Goal: Find specific page/section: Find specific page/section

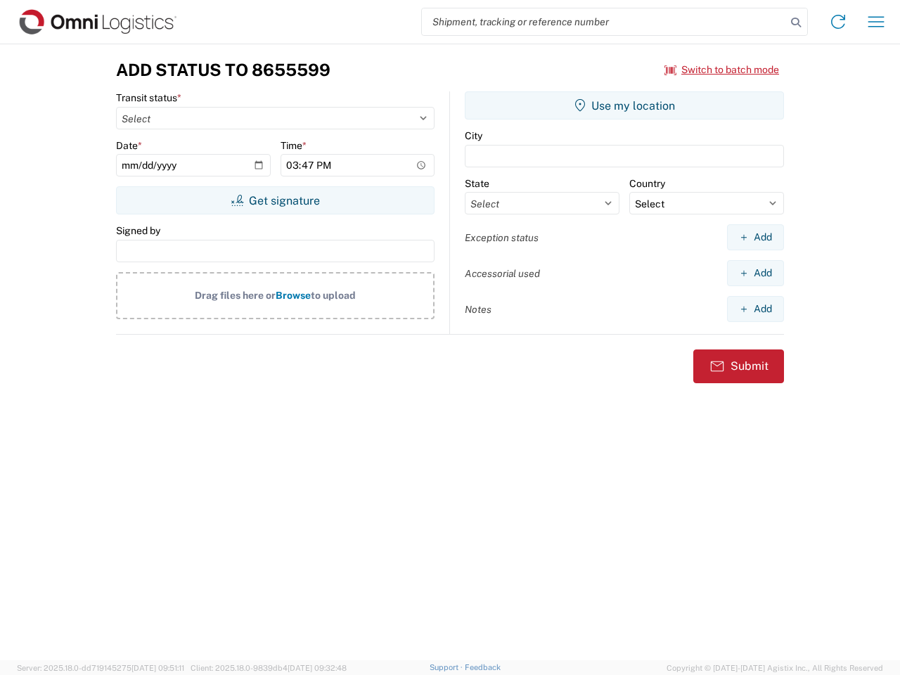
click at [604, 22] on input "search" at bounding box center [604, 21] width 364 height 27
click at [796, 23] on icon at bounding box center [796, 23] width 20 height 20
click at [838, 22] on icon at bounding box center [838, 22] width 23 height 23
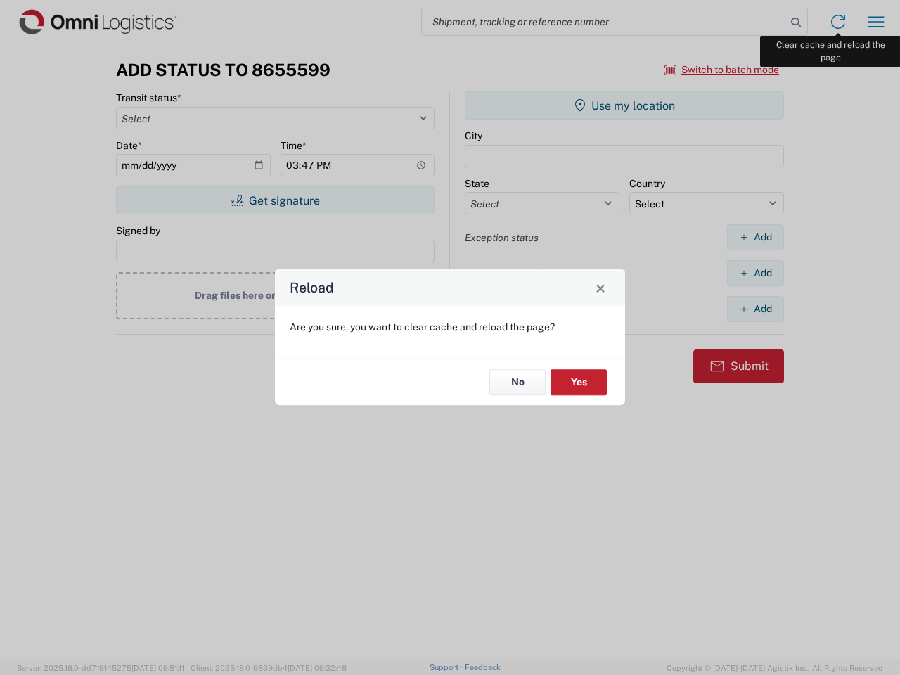
click at [876, 22] on div "Reload Are you sure, you want to clear cache and reload the page? No Yes" at bounding box center [450, 337] width 900 height 675
click at [722, 70] on div "Reload Are you sure, you want to clear cache and reload the page? No Yes" at bounding box center [450, 337] width 900 height 675
click at [275, 200] on div "Reload Are you sure, you want to clear cache and reload the page? No Yes" at bounding box center [450, 337] width 900 height 675
click at [625, 105] on div "Reload Are you sure, you want to clear cache and reload the page? No Yes" at bounding box center [450, 337] width 900 height 675
click at [755, 237] on div "Reload Are you sure, you want to clear cache and reload the page? No Yes" at bounding box center [450, 337] width 900 height 675
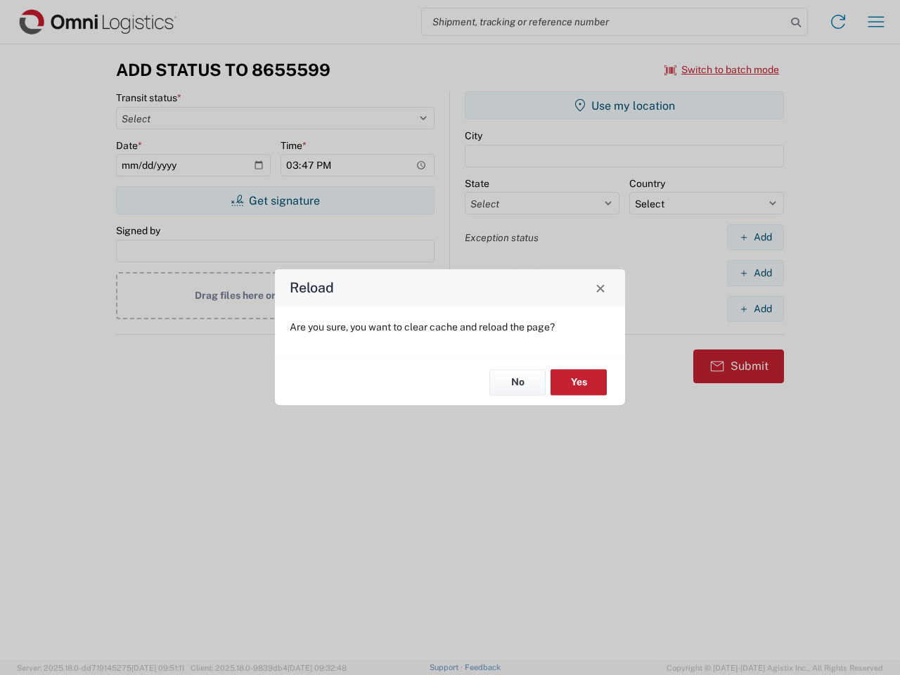
click at [755, 273] on div "Reload Are you sure, you want to clear cache and reload the page? No Yes" at bounding box center [450, 337] width 900 height 675
click at [755, 309] on div "Reload Are you sure, you want to clear cache and reload the page? No Yes" at bounding box center [450, 337] width 900 height 675
